Goal: Task Accomplishment & Management: Use online tool/utility

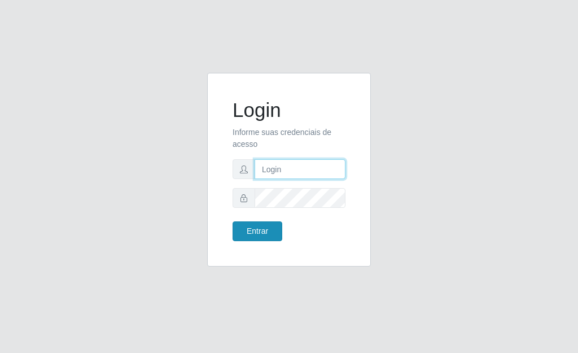
type input "[PERSON_NAME]"
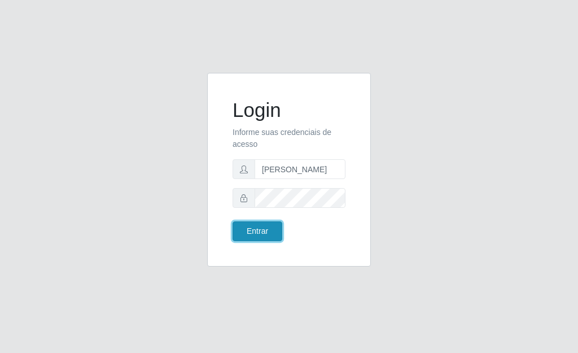
click at [252, 233] on button "Entrar" at bounding box center [258, 231] width 50 height 20
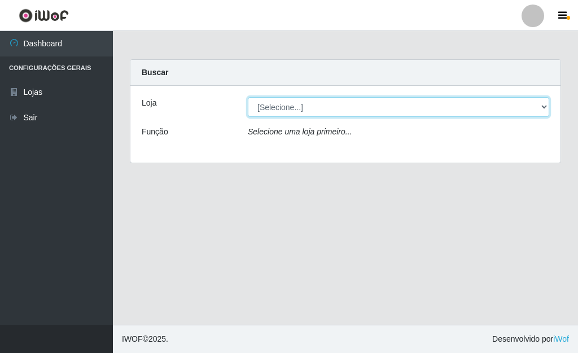
click at [430, 107] on select "[Selecione...] Bemais Supermercados - [GEOGRAPHIC_DATA]" at bounding box center [399, 107] width 302 height 20
select select "249"
click at [248, 97] on select "[Selecione...] Bemais Supermercados - [GEOGRAPHIC_DATA]" at bounding box center [399, 107] width 302 height 20
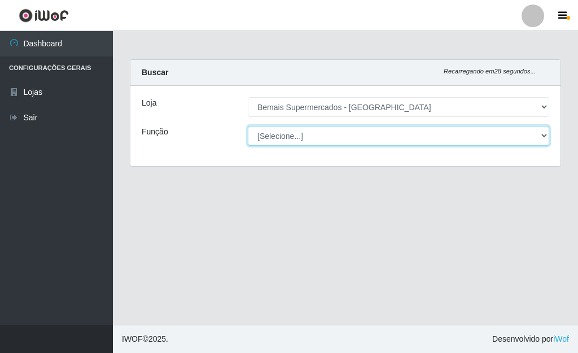
click at [311, 133] on select "[Selecione...] ASG ASG + ASG ++ Auxiliar de Depósito Auxiliar de Depósito + Aux…" at bounding box center [399, 136] width 302 height 20
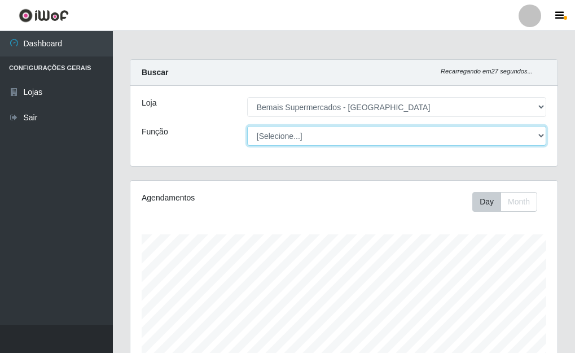
scroll to position [234, 427]
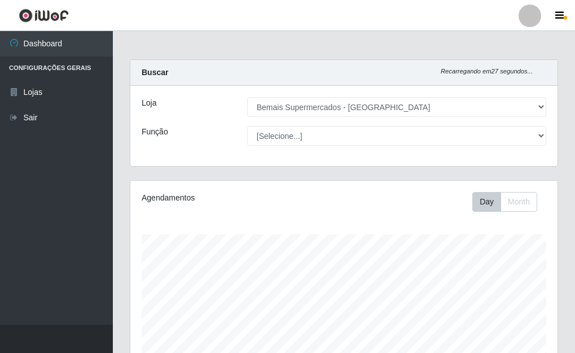
click at [187, 132] on div "Função" at bounding box center [186, 136] width 106 height 20
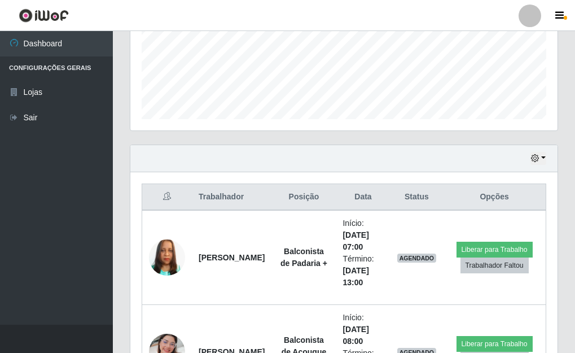
scroll to position [395, 0]
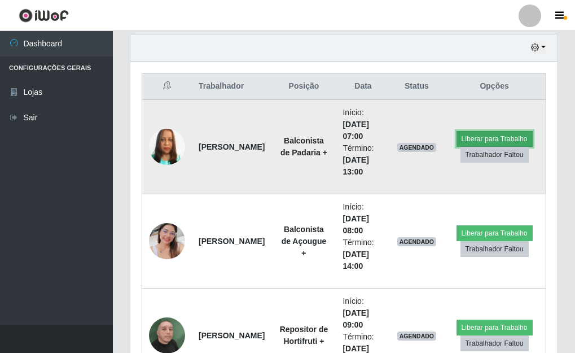
click at [469, 139] on button "Liberar para Trabalho" at bounding box center [495, 139] width 76 height 16
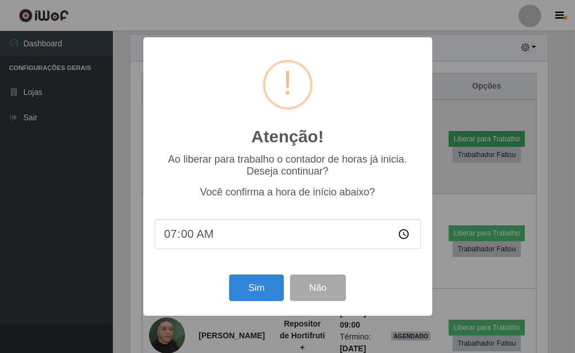
scroll to position [234, 421]
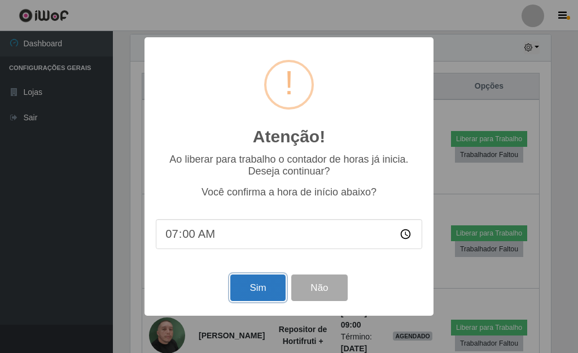
click at [248, 291] on button "Sim" at bounding box center [257, 287] width 55 height 27
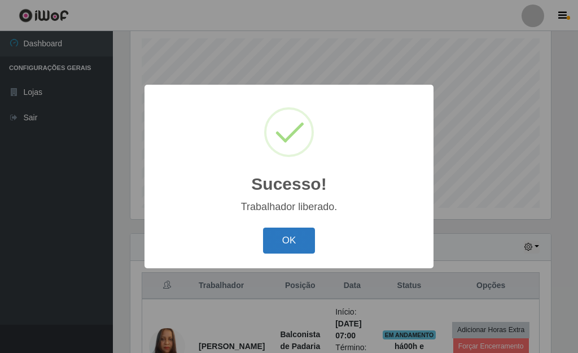
click at [283, 253] on button "OK" at bounding box center [289, 241] width 53 height 27
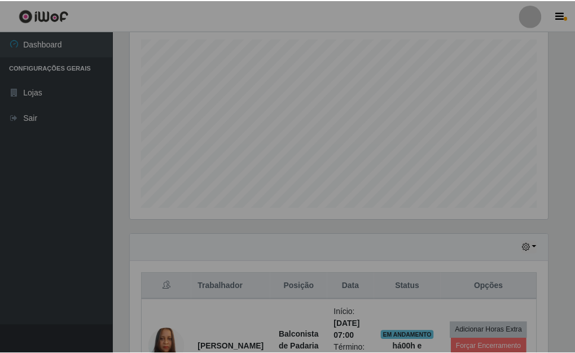
scroll to position [234, 427]
